Goal: Information Seeking & Learning: Learn about a topic

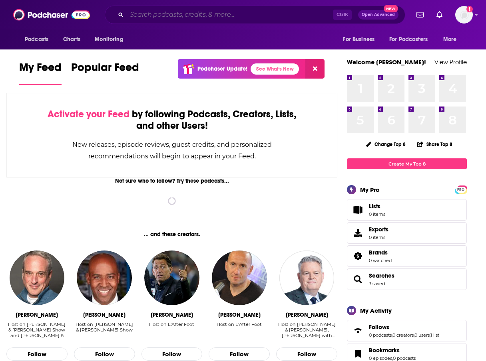
click at [266, 16] on input "Search podcasts, credits, & more..." at bounding box center [230, 14] width 206 height 13
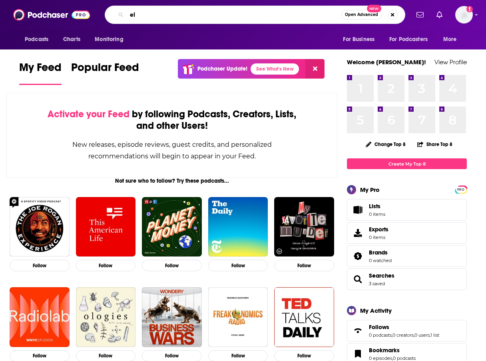
type input "e"
type input "leadership next"
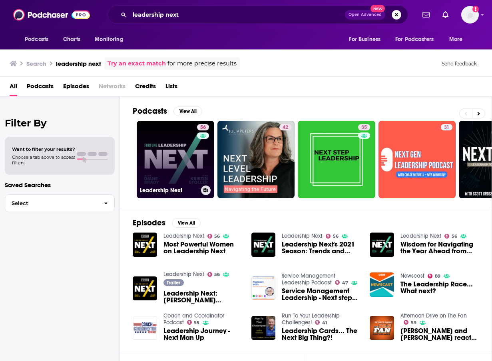
click at [187, 162] on link "56 Leadership Next" at bounding box center [175, 159] width 77 height 77
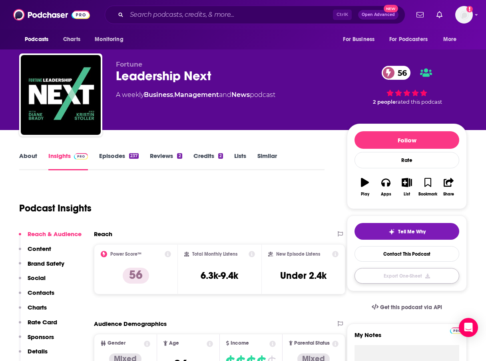
click at [415, 276] on button "Export One-Sheet" at bounding box center [406, 276] width 105 height 16
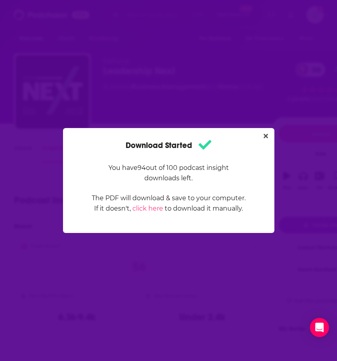
click at [182, 125] on div "Download Started You have 94 out of 100 podcast insight downloads left. The PDF…" at bounding box center [168, 180] width 337 height 361
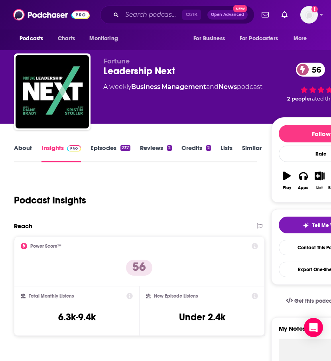
click at [170, 188] on div "Podcast Insights" at bounding box center [132, 195] width 237 height 41
click at [140, 18] on input "Search podcasts, credits, & more..." at bounding box center [152, 14] width 60 height 13
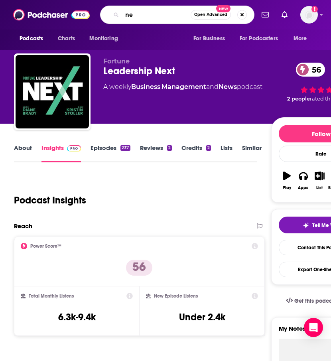
type input "n"
type input "term sheet"
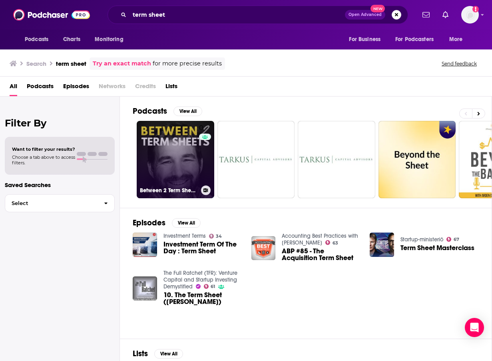
click at [167, 155] on link "0 Between 2 Term Sheets" at bounding box center [175, 159] width 77 height 77
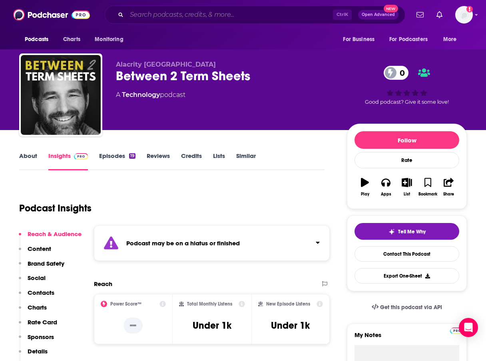
click at [177, 12] on input "Search podcasts, credits, & more..." at bounding box center [230, 14] width 206 height 13
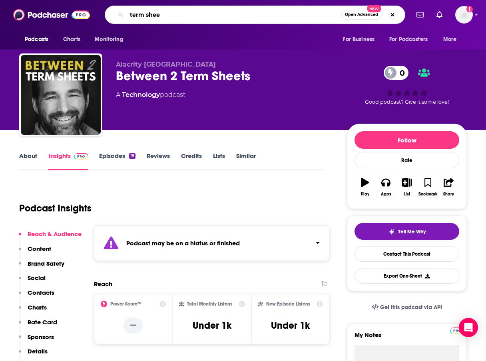
type input "term sheet"
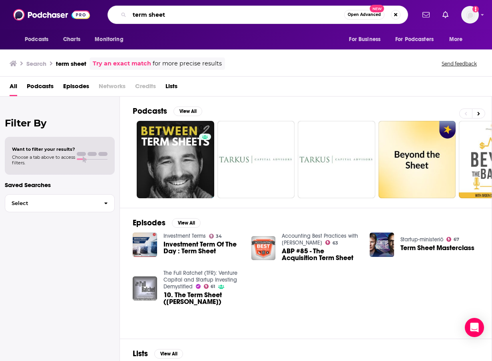
drag, startPoint x: 168, startPoint y: 15, endPoint x: 117, endPoint y: 10, distance: 51.3
click at [117, 10] on div "term sheet Open Advanced New" at bounding box center [257, 15] width 300 height 18
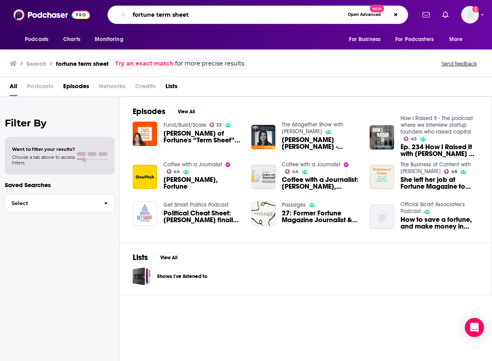
click at [223, 8] on input "fortune term sheet" at bounding box center [236, 14] width 214 height 13
drag, startPoint x: 224, startPoint y: 15, endPoint x: 107, endPoint y: 11, distance: 116.3
click at [107, 11] on div "fortune term sheet Open Advanced New" at bounding box center [257, 15] width 315 height 18
type input "crypto playbook"
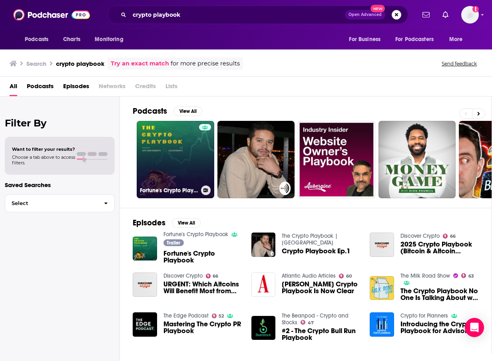
click at [182, 161] on link "Fortune's Crypto Playbook" at bounding box center [175, 159] width 77 height 77
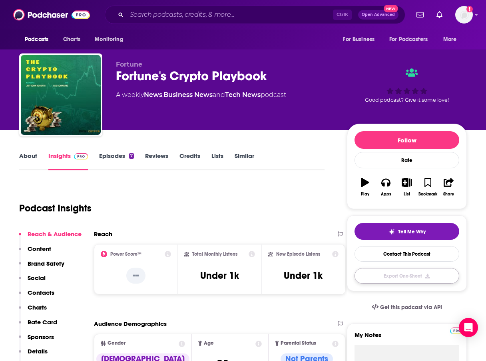
click at [419, 275] on button "Export One-Sheet" at bounding box center [406, 276] width 105 height 16
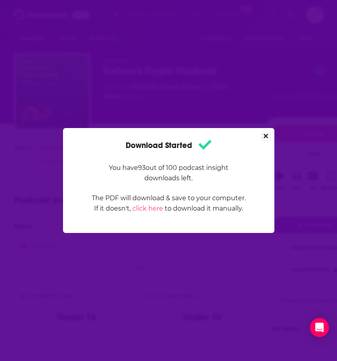
click at [268, 135] on icon "Close" at bounding box center [266, 136] width 4 height 4
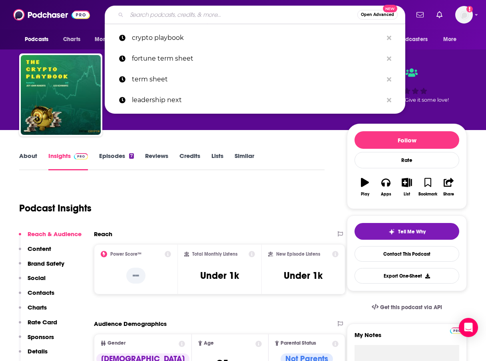
click at [167, 14] on input "Search podcasts, credits, & more..." at bounding box center [242, 14] width 230 height 13
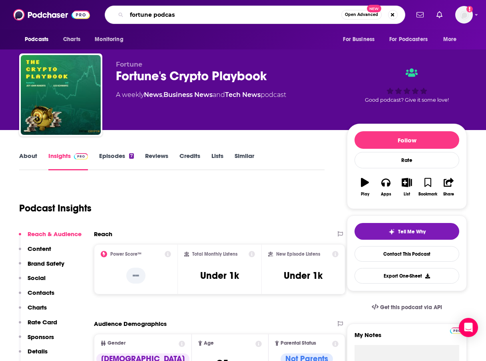
type input "fortune podcast"
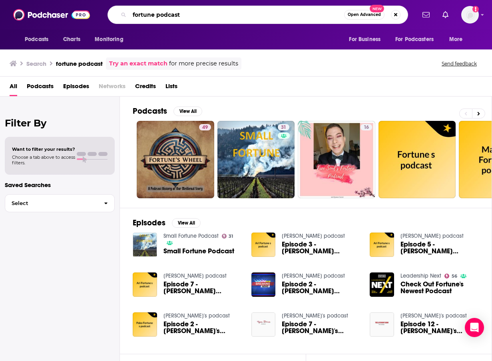
drag, startPoint x: 156, startPoint y: 14, endPoint x: 192, endPoint y: 21, distance: 36.6
click at [191, 21] on input "fortune podcast" at bounding box center [236, 14] width 214 height 13
click at [191, 20] on input "fortune podcast" at bounding box center [236, 14] width 214 height 13
type input "fortune"
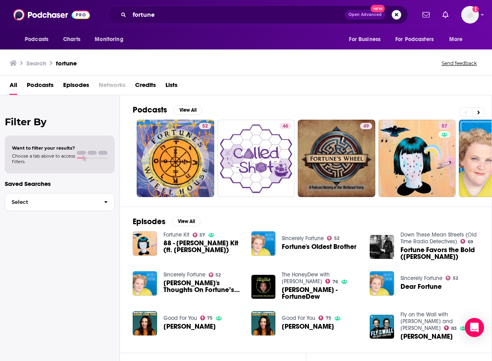
click at [244, 75] on div "All Podcasts Episodes Networks Credits Lists" at bounding box center [246, 85] width 492 height 20
click at [282, 85] on div "All Podcasts Episodes Networks Credits Lists" at bounding box center [248, 87] width 476 height 16
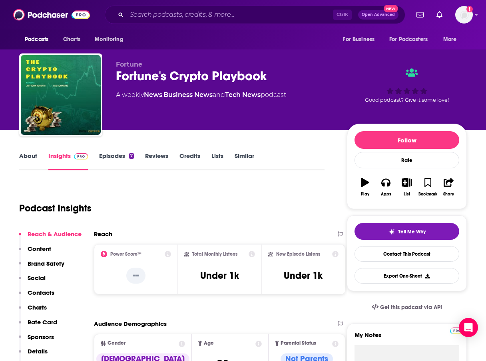
click at [139, 64] on span "Fortune" at bounding box center [129, 65] width 26 height 8
click at [245, 159] on link "Similar" at bounding box center [244, 161] width 20 height 18
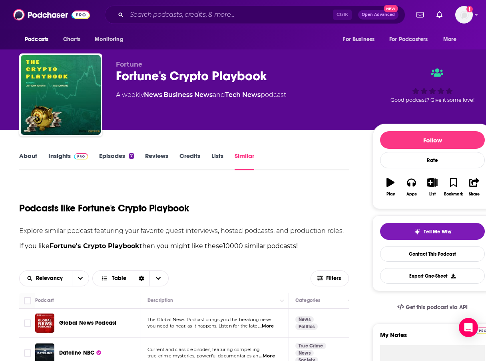
click at [32, 153] on link "About" at bounding box center [28, 161] width 18 height 18
